Goal: Browse casually: Explore the website without a specific task or goal

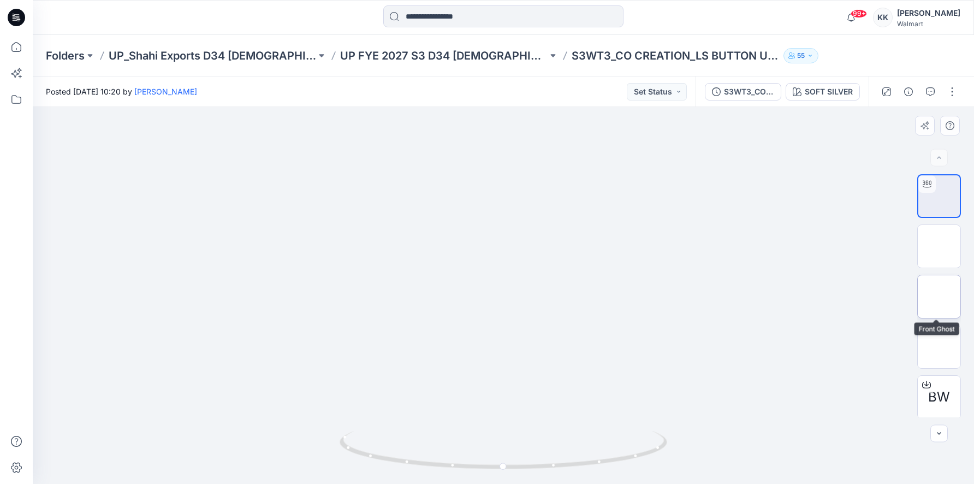
click at [939, 297] on img at bounding box center [939, 297] width 0 height 0
drag, startPoint x: 556, startPoint y: 466, endPoint x: 290, endPoint y: 404, distance: 273.3
click at [290, 404] on div at bounding box center [504, 295] width 942 height 377
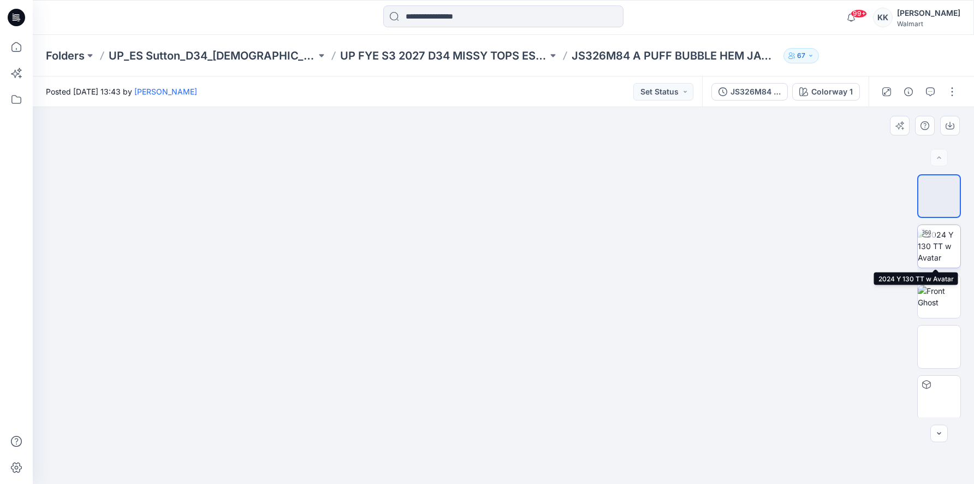
click at [939, 260] on img at bounding box center [939, 246] width 43 height 34
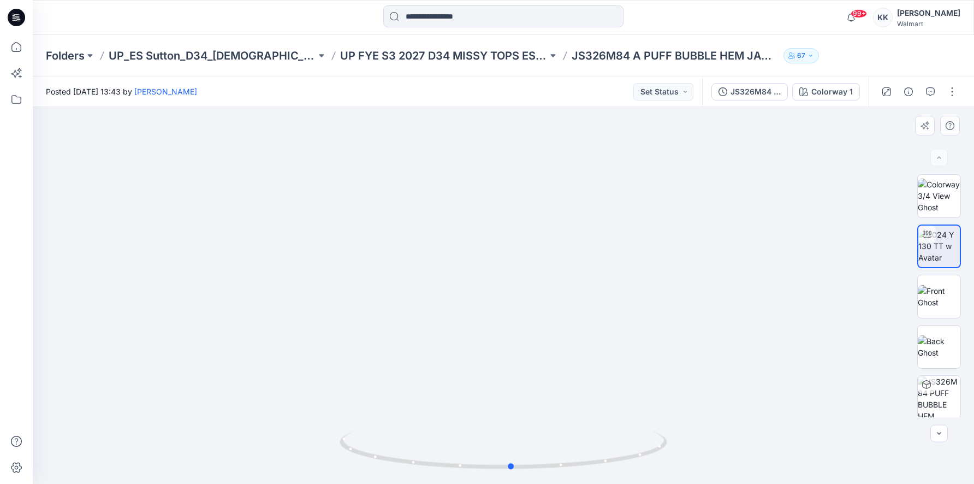
drag, startPoint x: 611, startPoint y: 466, endPoint x: 292, endPoint y: 397, distance: 326.9
click at [292, 397] on div at bounding box center [504, 295] width 942 height 377
